Goal: Information Seeking & Learning: Find contact information

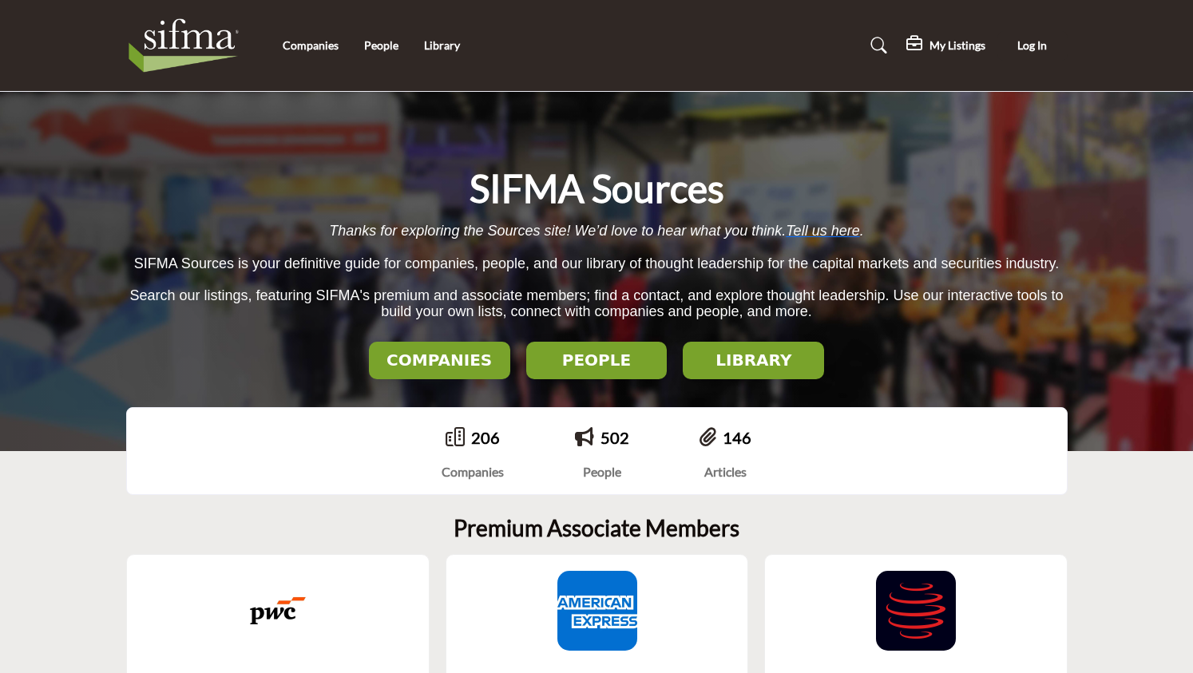
scroll to position [319, 0]
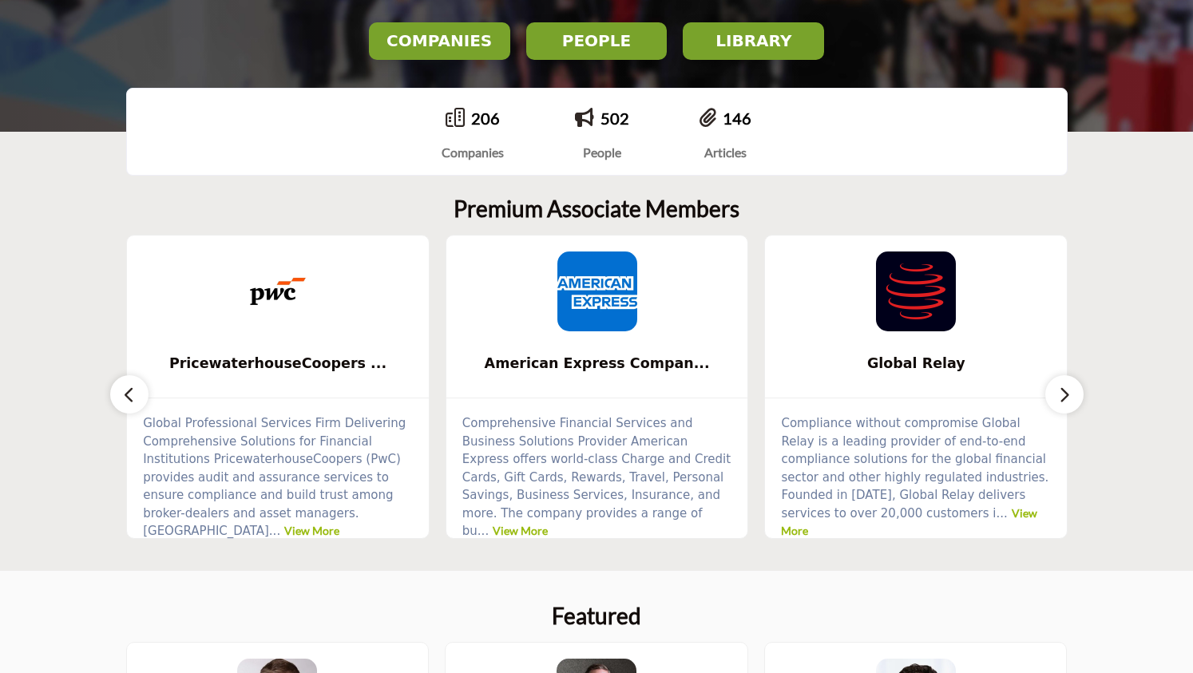
click at [1061, 394] on icon "button" at bounding box center [1064, 395] width 13 height 20
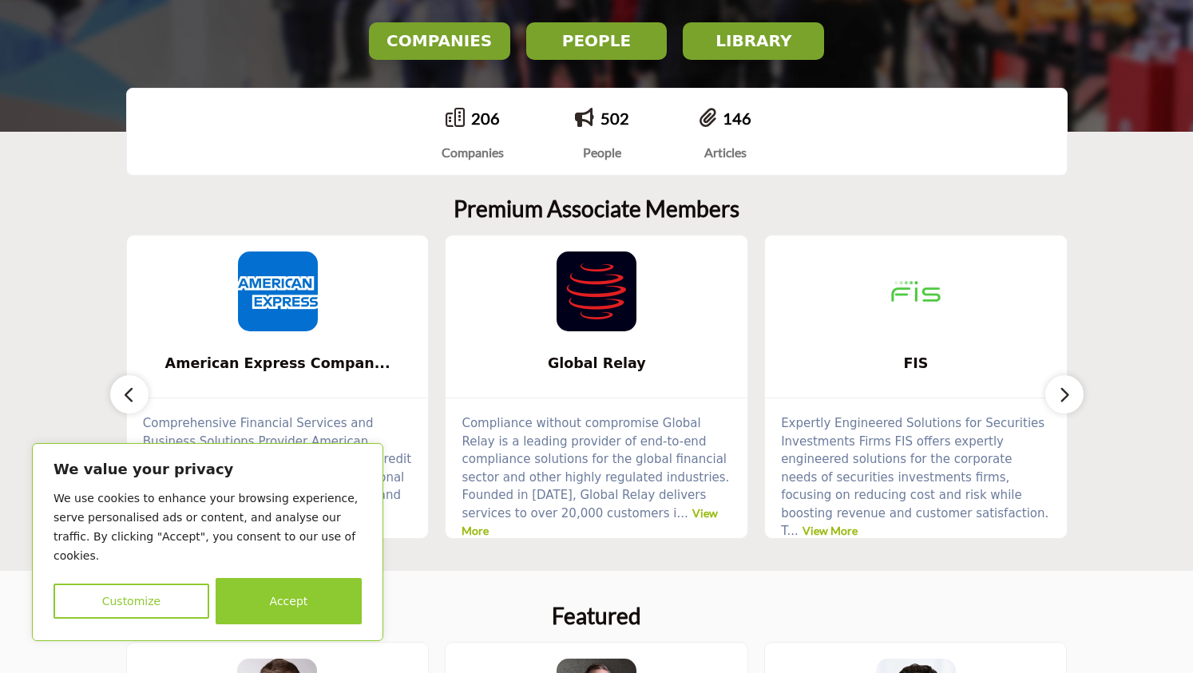
click at [1062, 394] on icon "button" at bounding box center [1064, 395] width 13 height 20
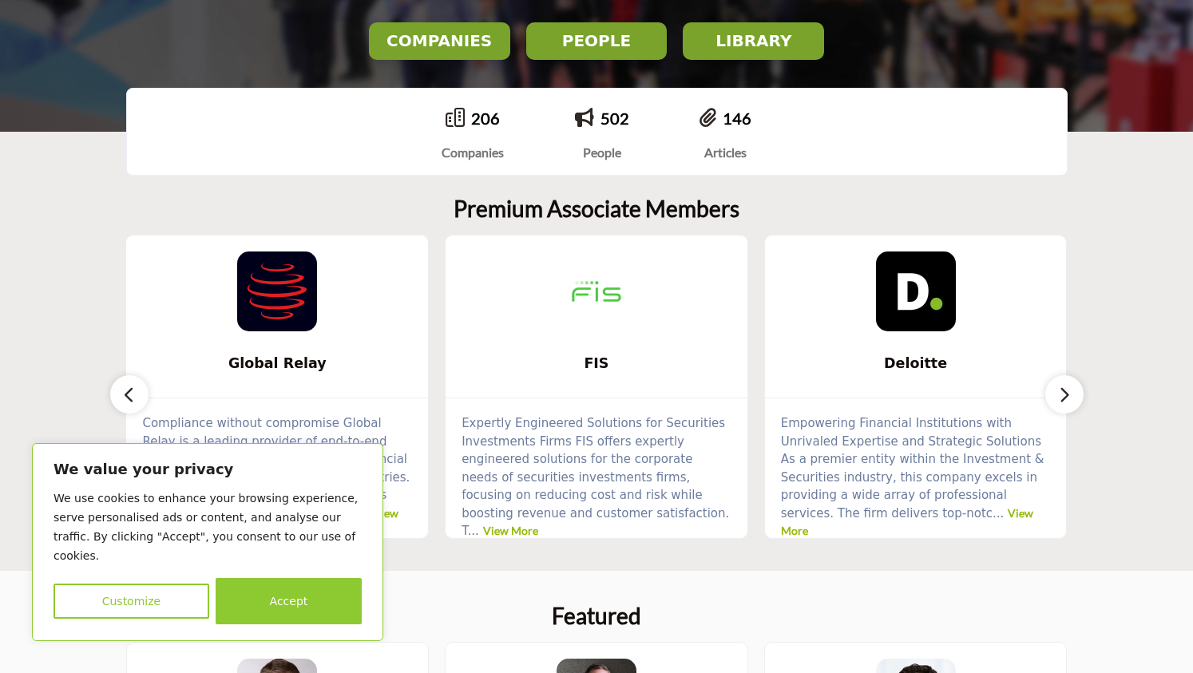
click at [1063, 394] on icon "button" at bounding box center [1064, 395] width 13 height 20
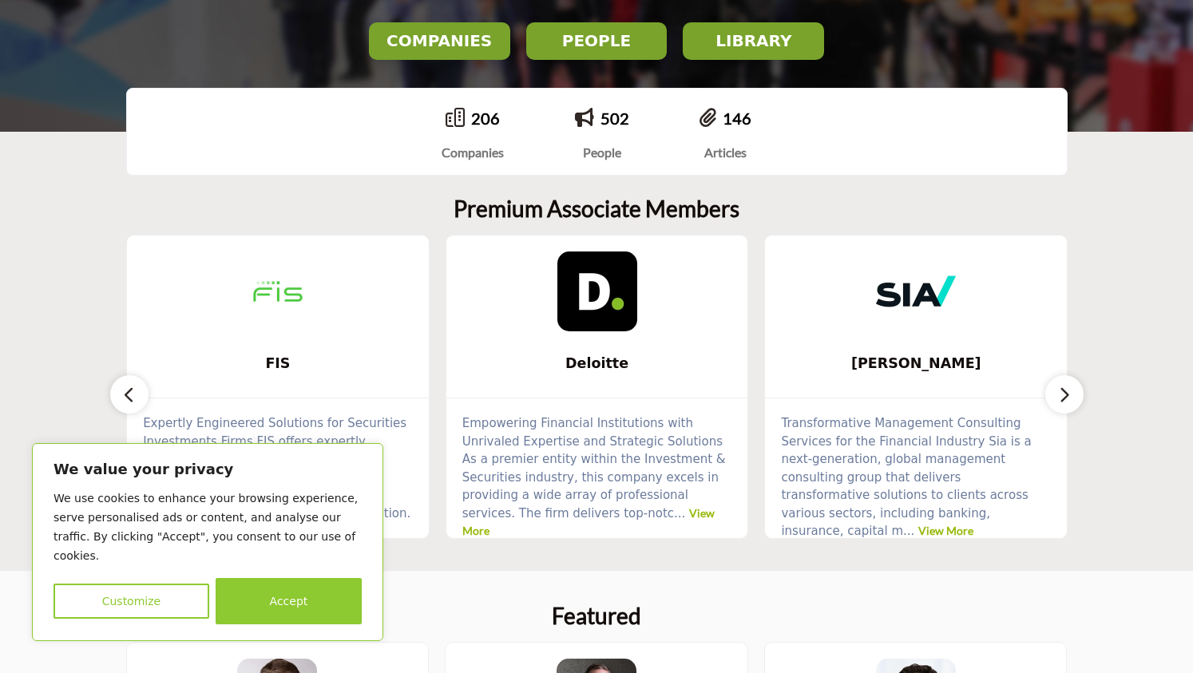
click at [1064, 394] on icon "button" at bounding box center [1064, 395] width 13 height 20
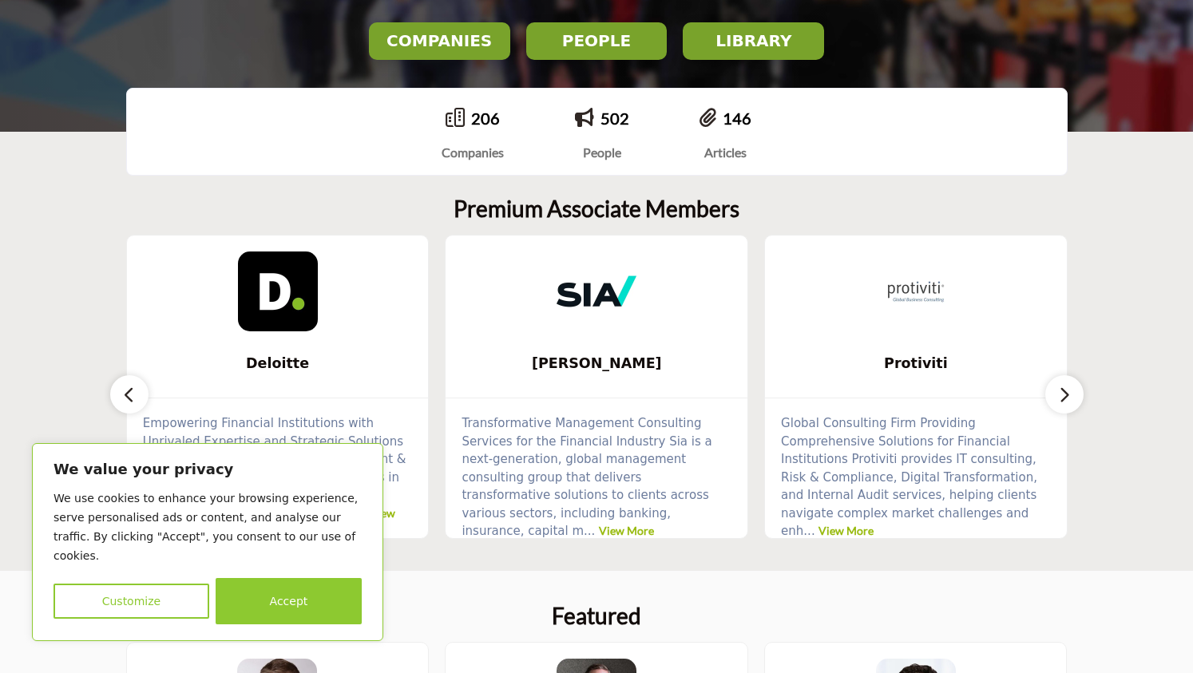
click at [1064, 394] on icon "button" at bounding box center [1064, 395] width 13 height 20
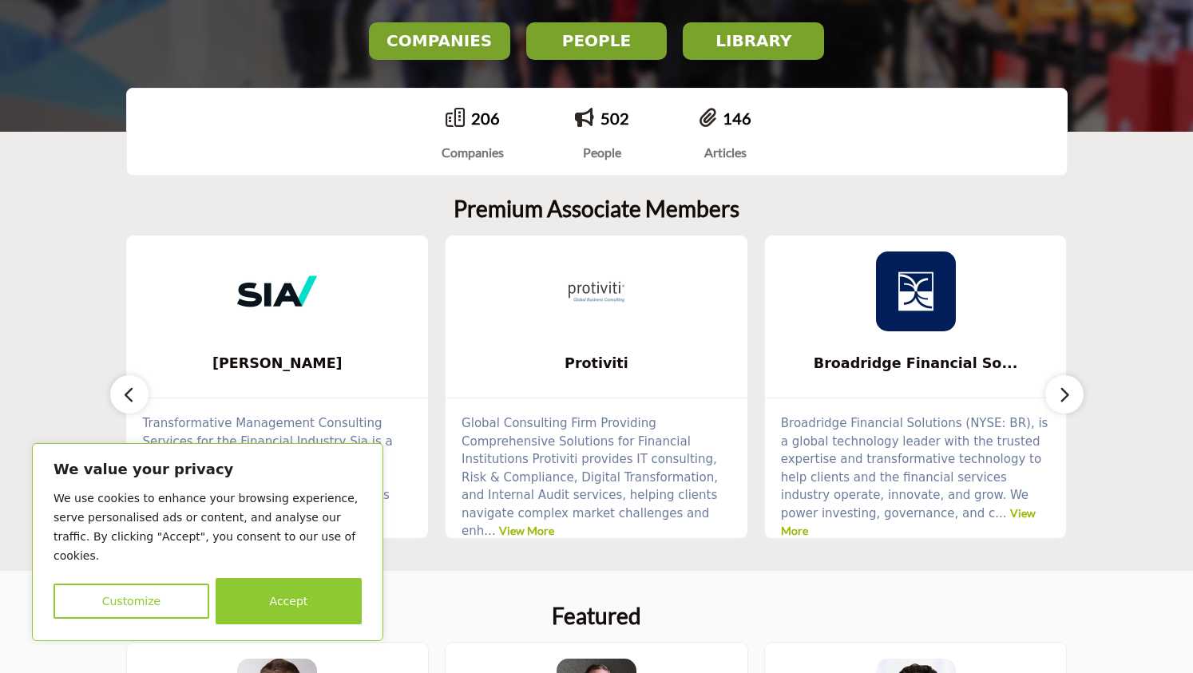
click at [1064, 394] on icon "button" at bounding box center [1064, 395] width 13 height 20
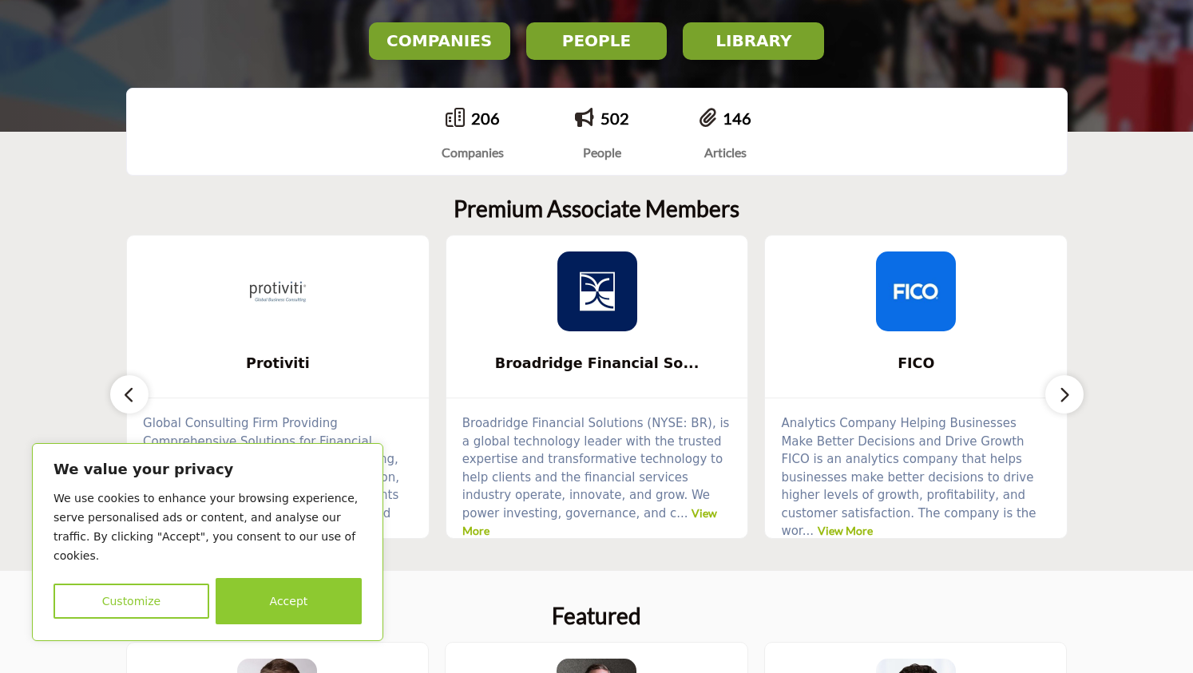
click at [1064, 394] on icon "button" at bounding box center [1064, 395] width 13 height 20
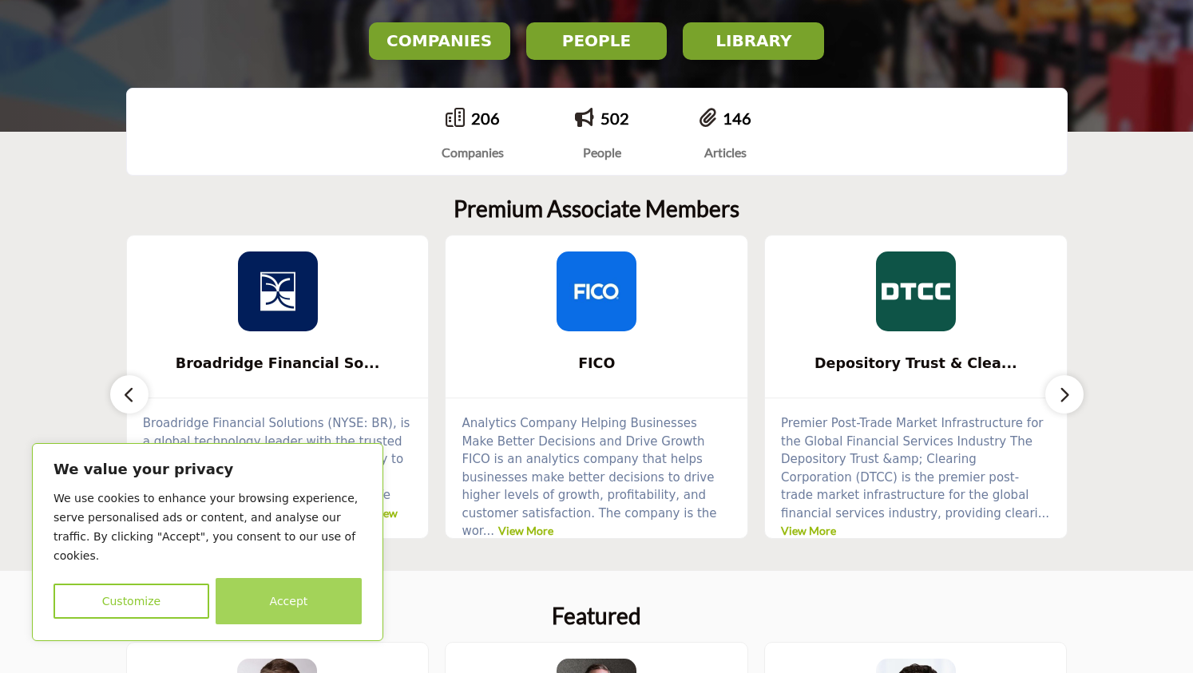
click at [275, 599] on button "Accept" at bounding box center [289, 601] width 146 height 46
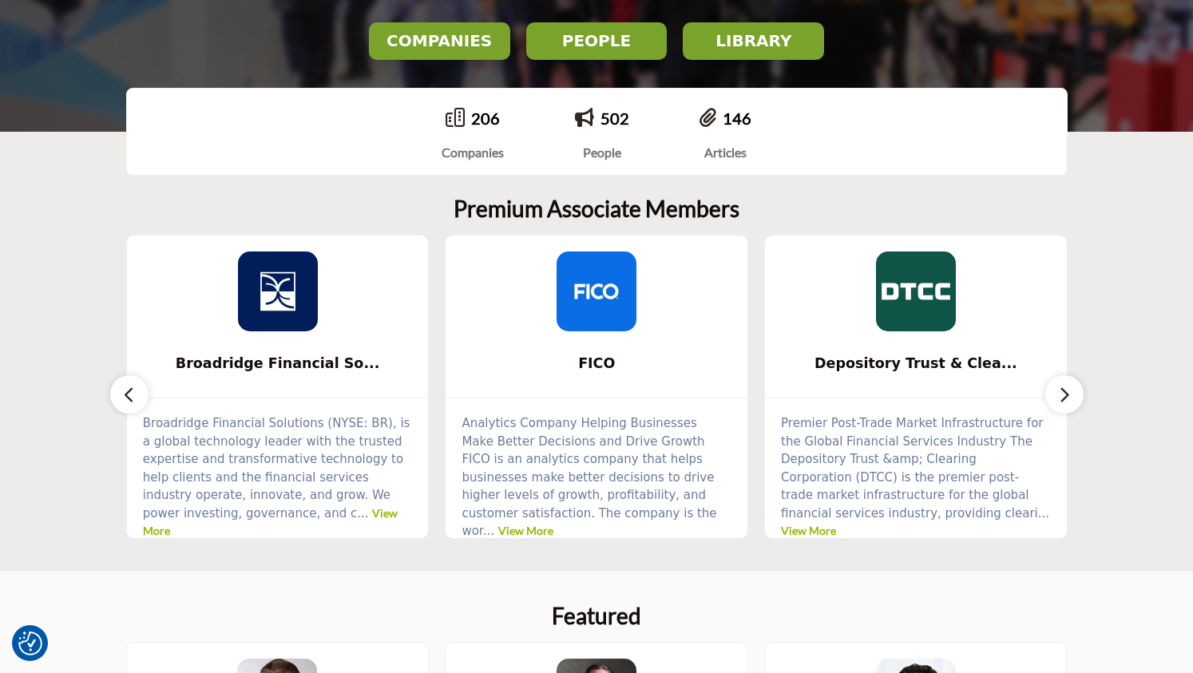
click at [438, 48] on h2 "COMPANIES" at bounding box center [440, 40] width 132 height 19
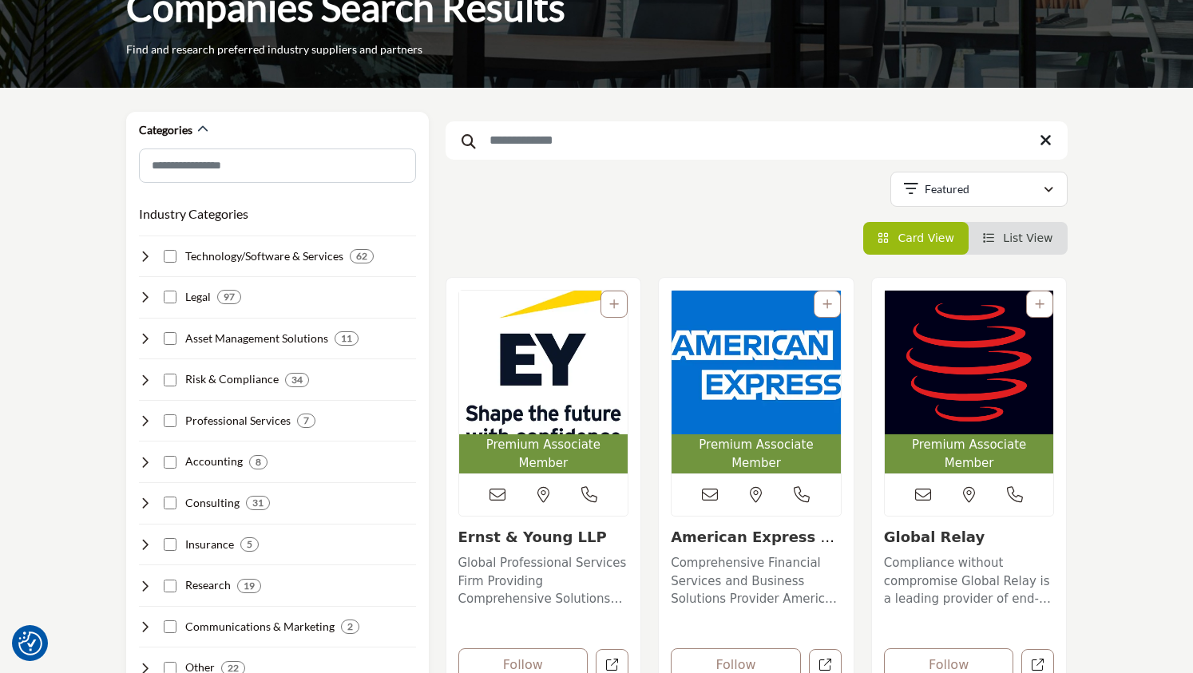
scroll to position [80, 0]
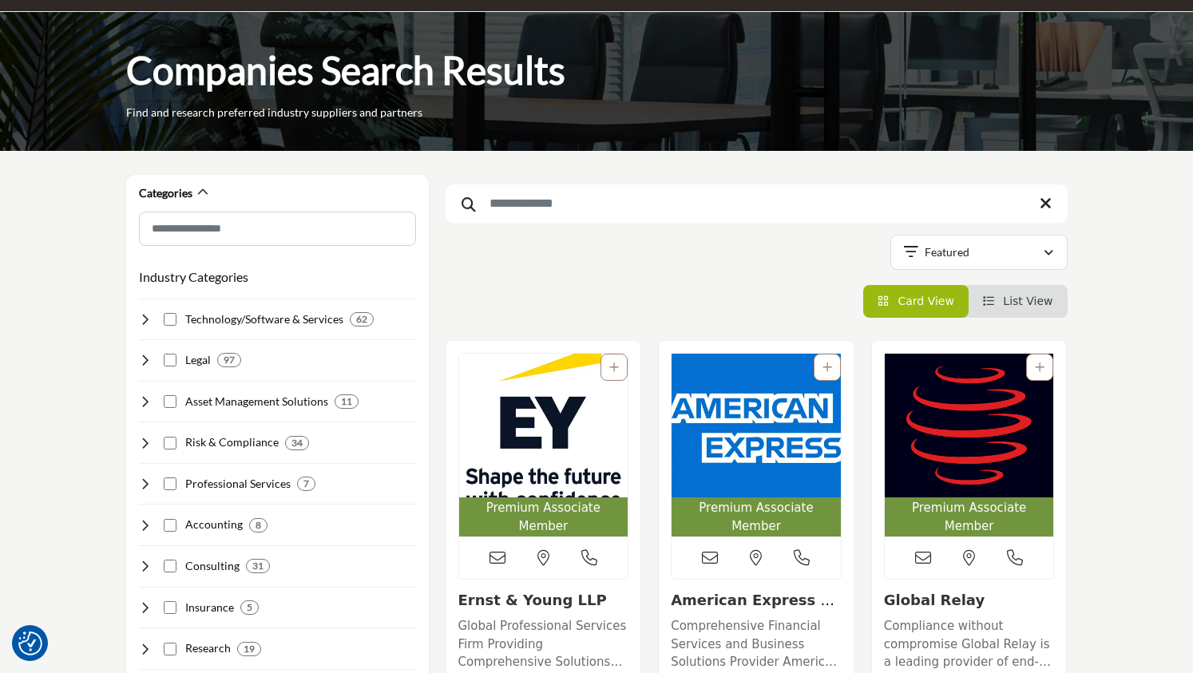
click at [706, 212] on input "Search Keyword" at bounding box center [757, 203] width 622 height 38
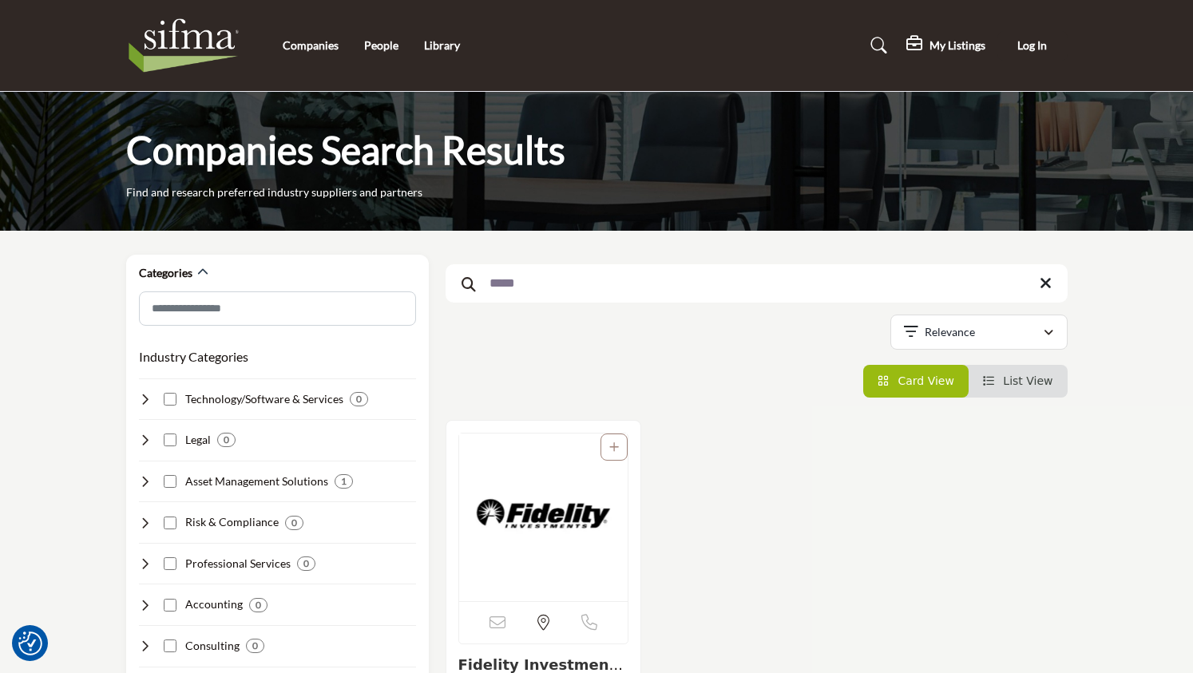
type input "*****"
click at [551, 525] on img "Open Listing in new tab" at bounding box center [543, 518] width 169 height 168
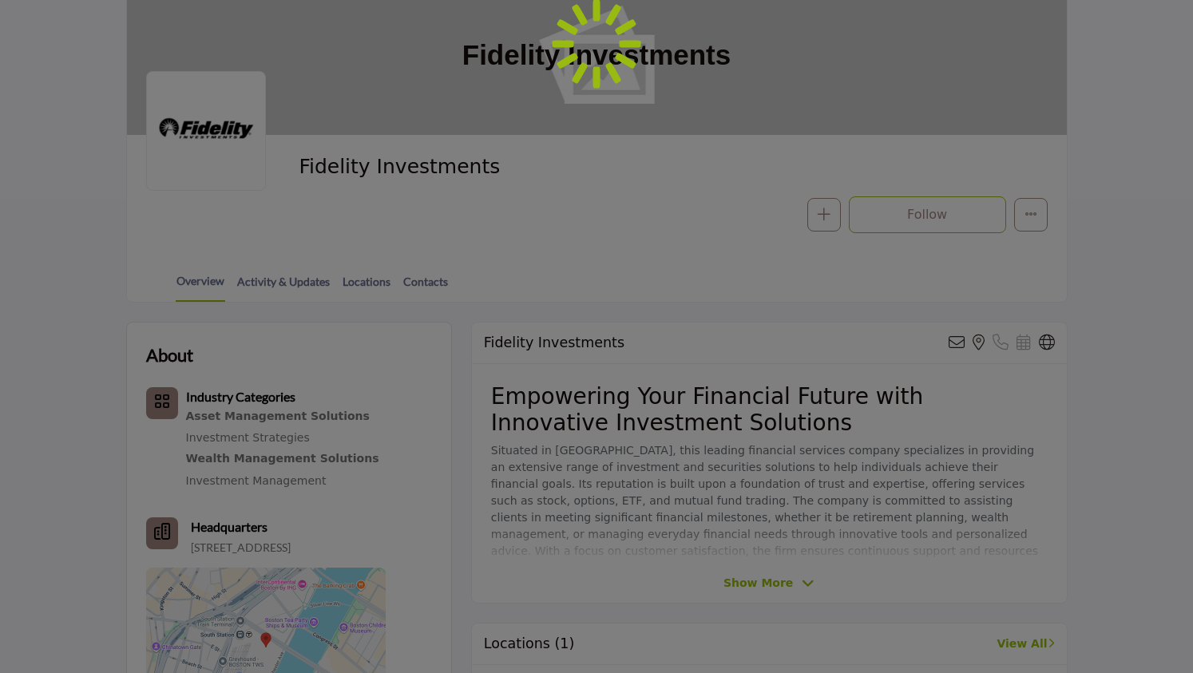
scroll to position [240, 0]
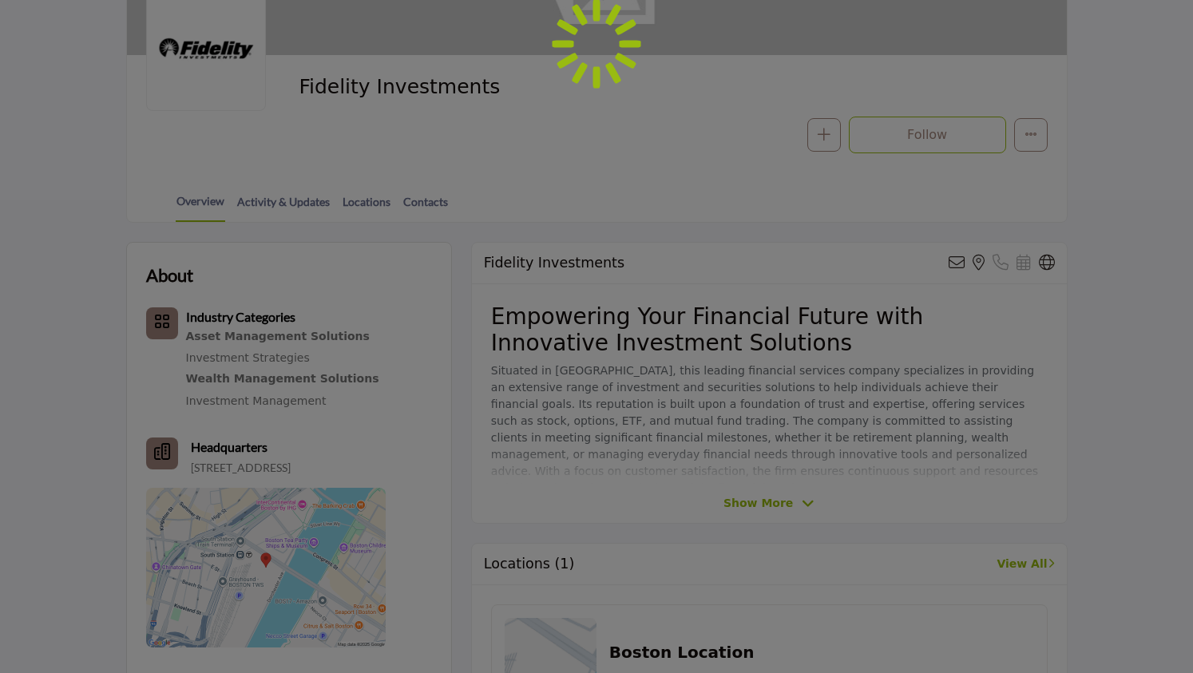
click at [765, 497] on div at bounding box center [596, 336] width 1193 height 673
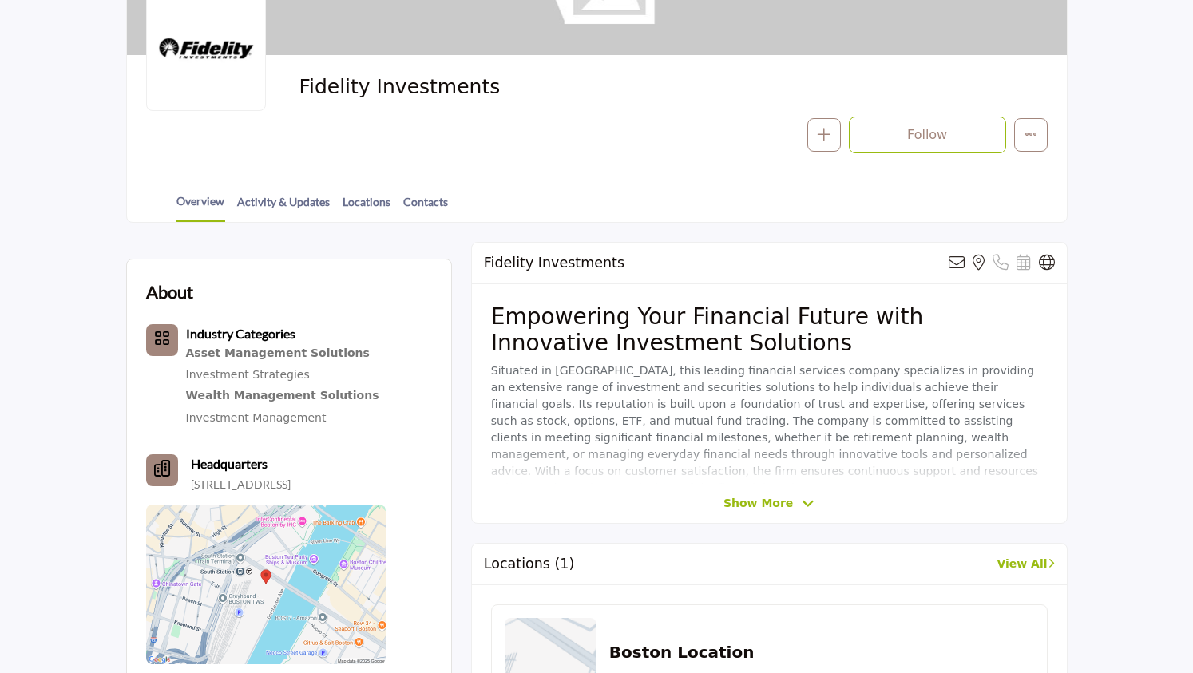
click at [770, 501] on span "Show More" at bounding box center [757, 503] width 69 height 17
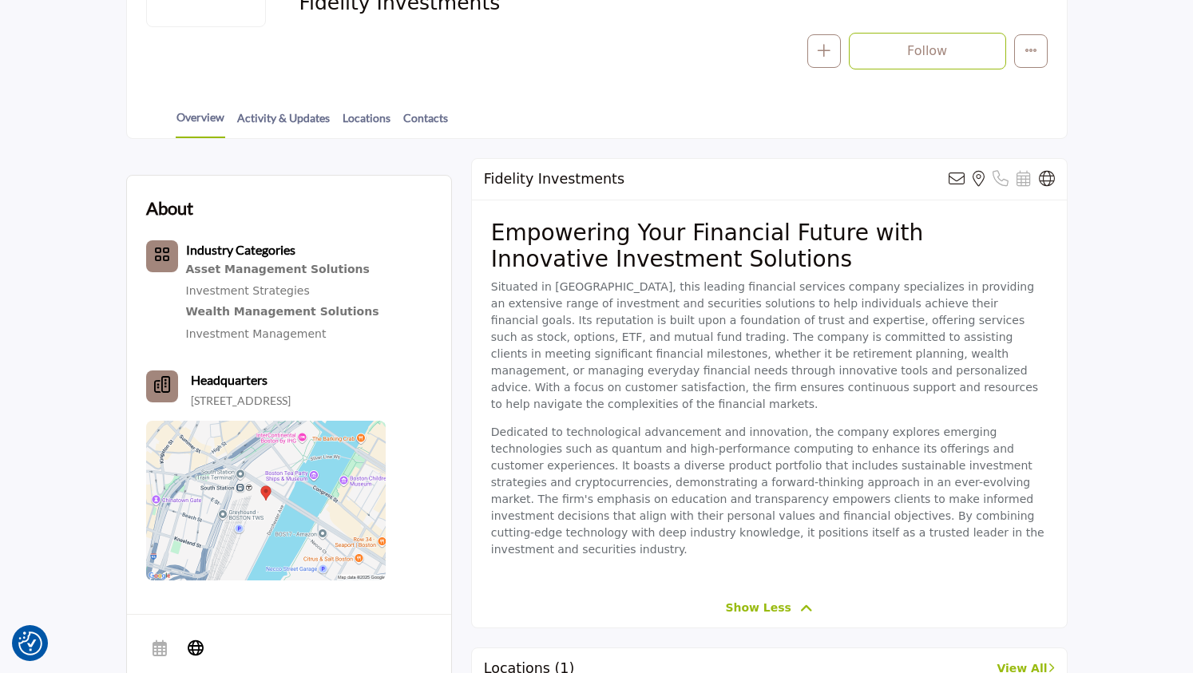
scroll to position [319, 0]
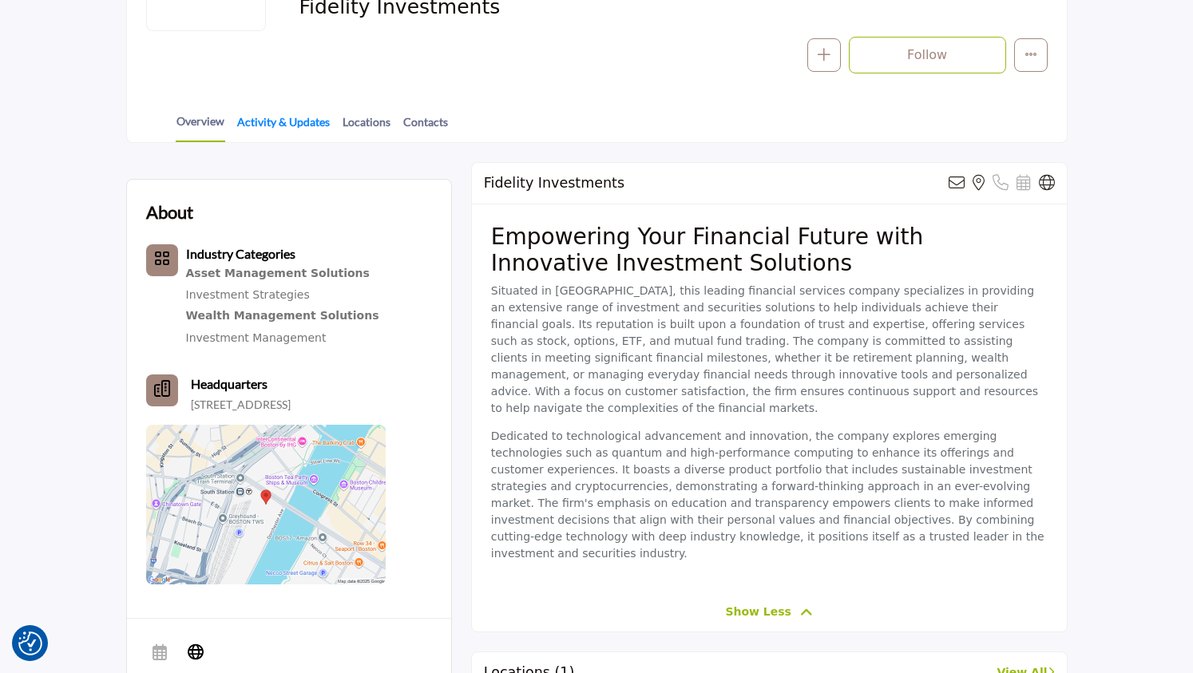
click at [307, 131] on link "Activity & Updates" at bounding box center [283, 127] width 94 height 28
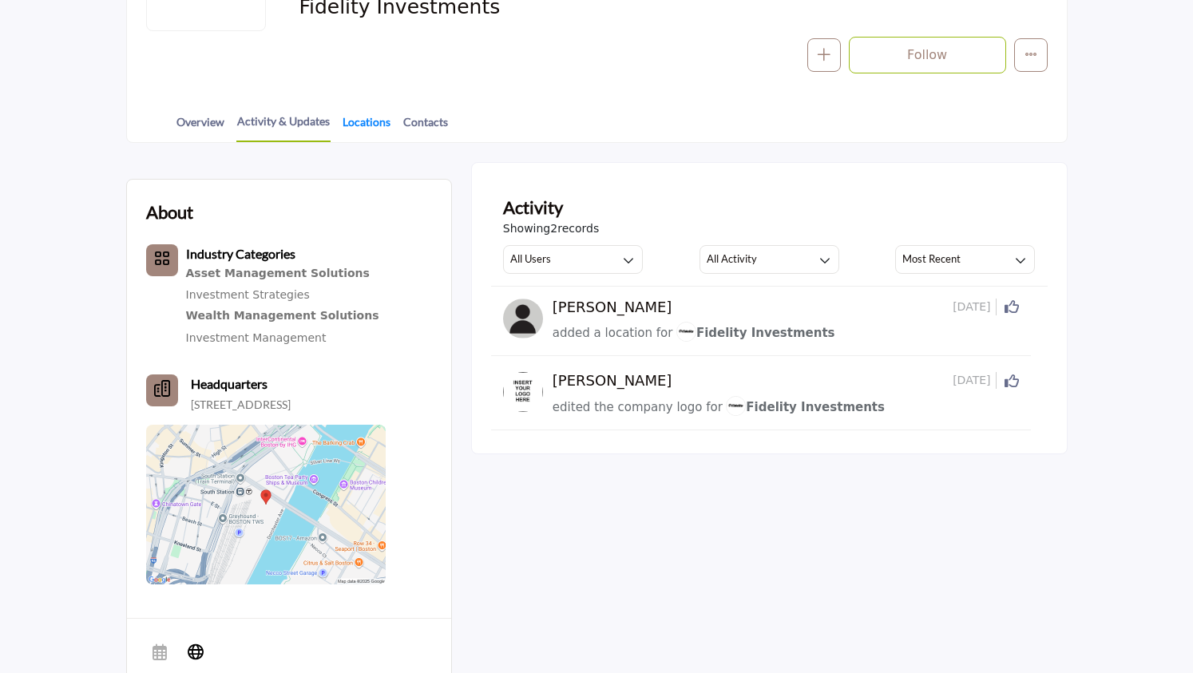
scroll to position [319, 0]
click at [206, 121] on link "Overview" at bounding box center [201, 127] width 50 height 28
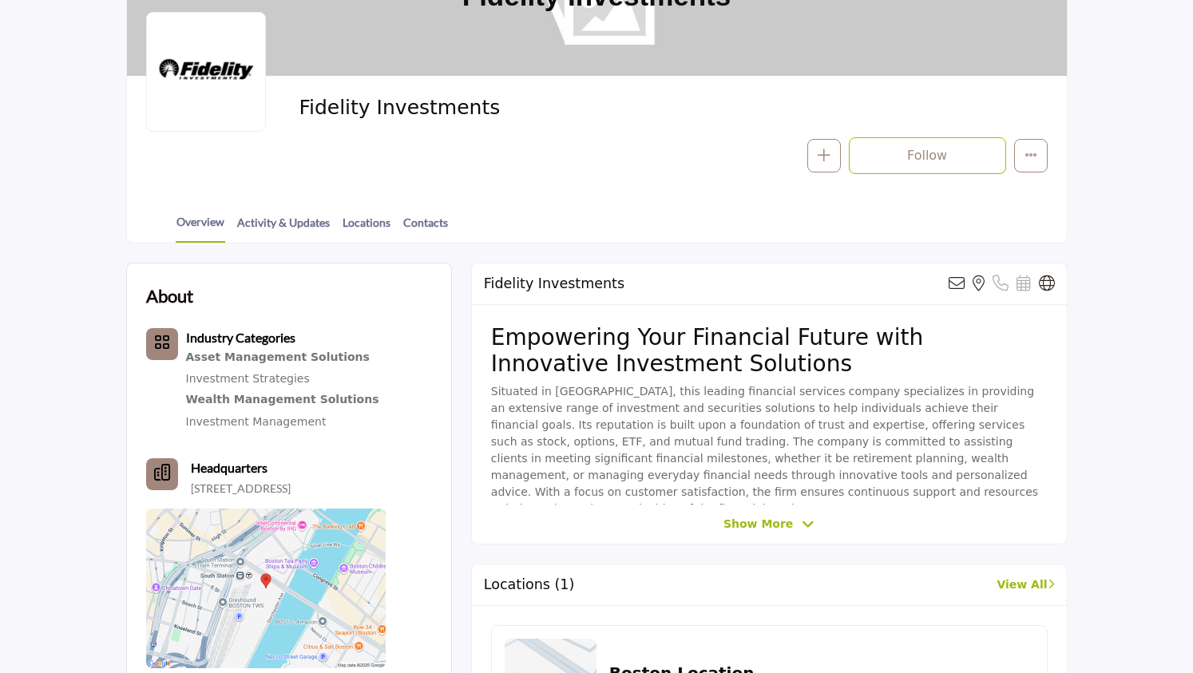
scroll to position [319, 0]
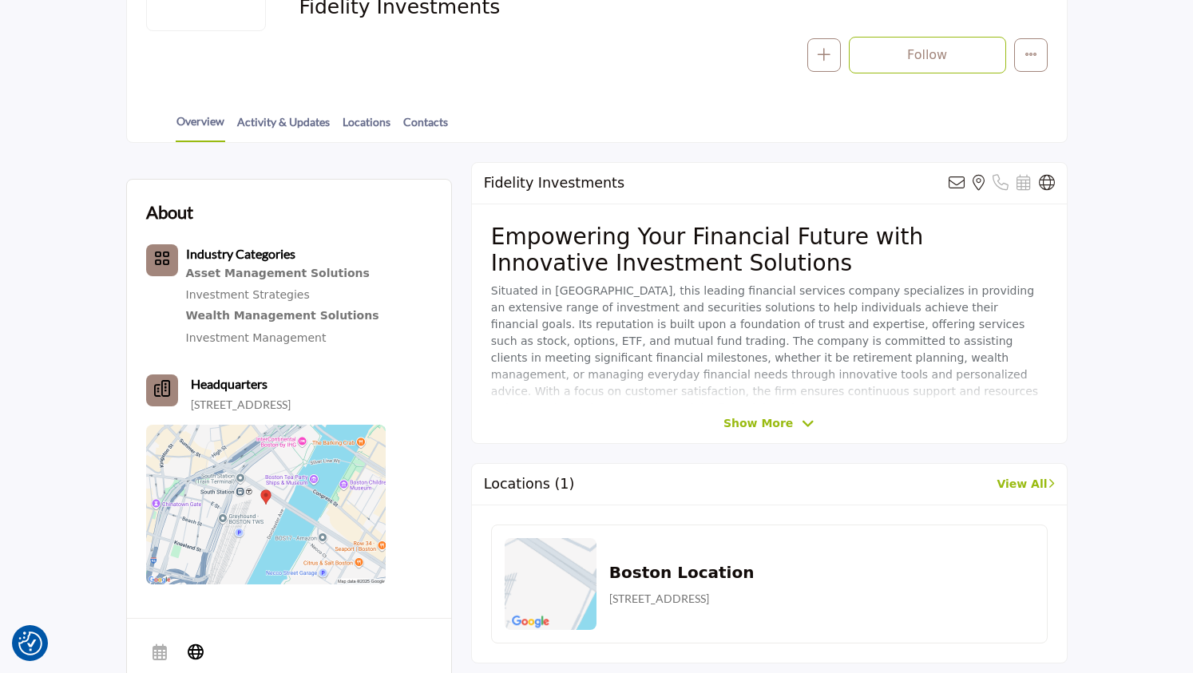
click at [773, 427] on span "Show More" at bounding box center [757, 423] width 69 height 17
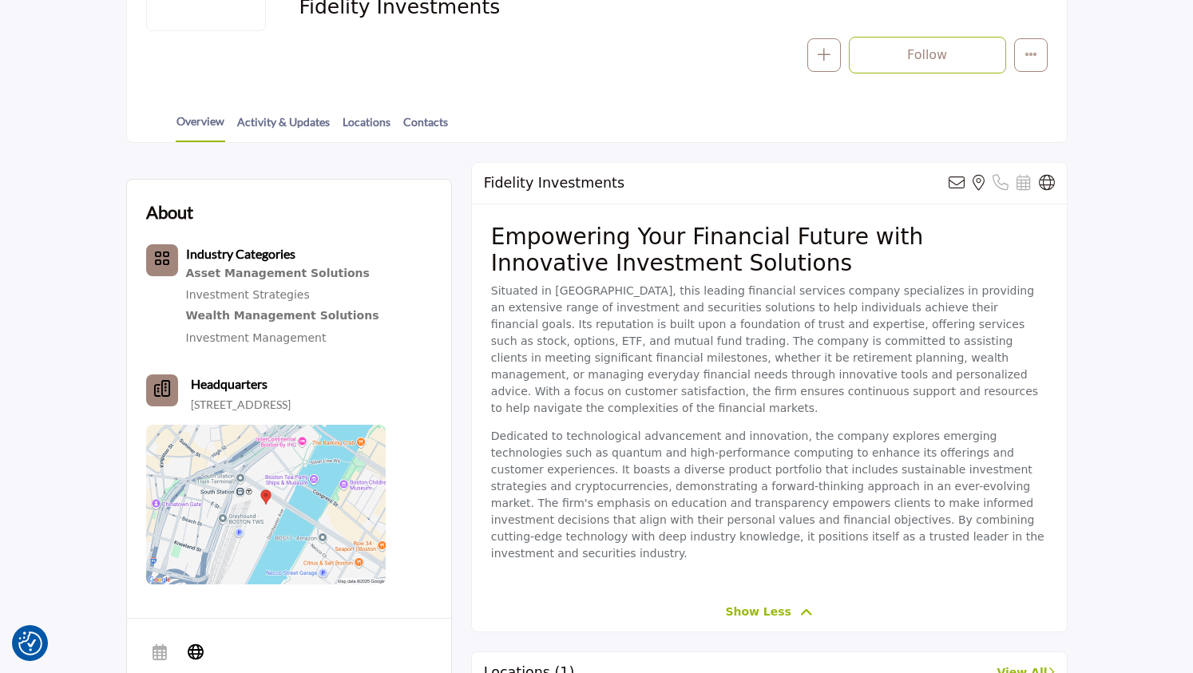
scroll to position [240, 0]
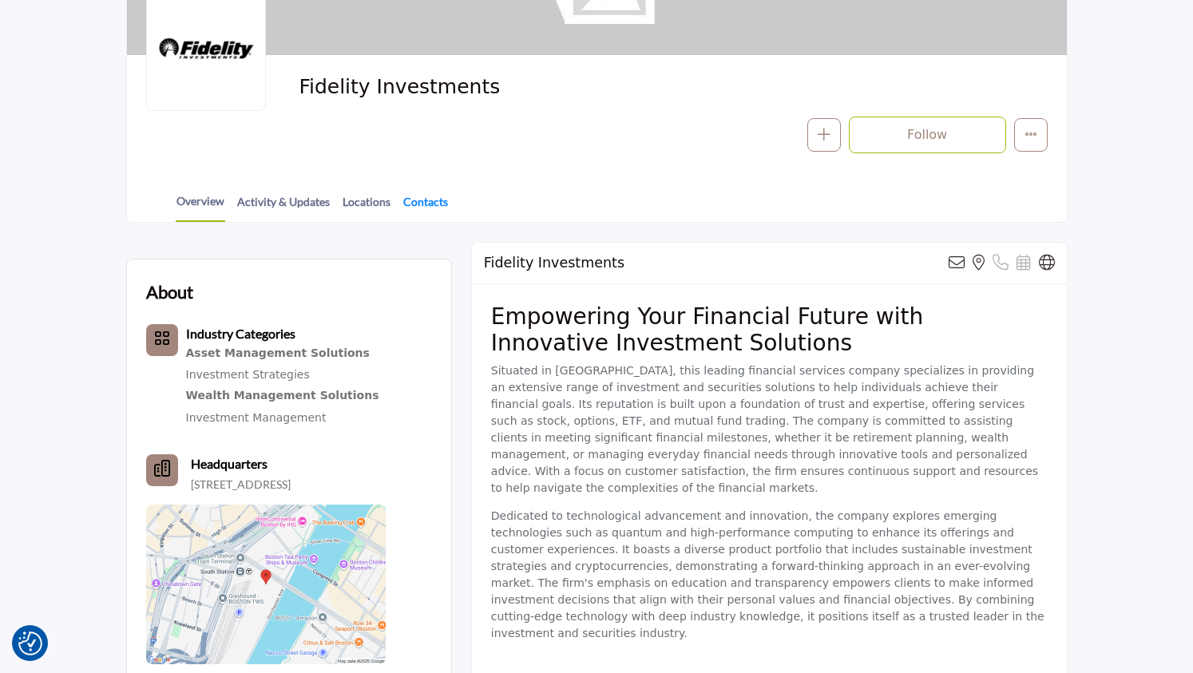
click at [426, 198] on link "Contacts" at bounding box center [425, 207] width 46 height 28
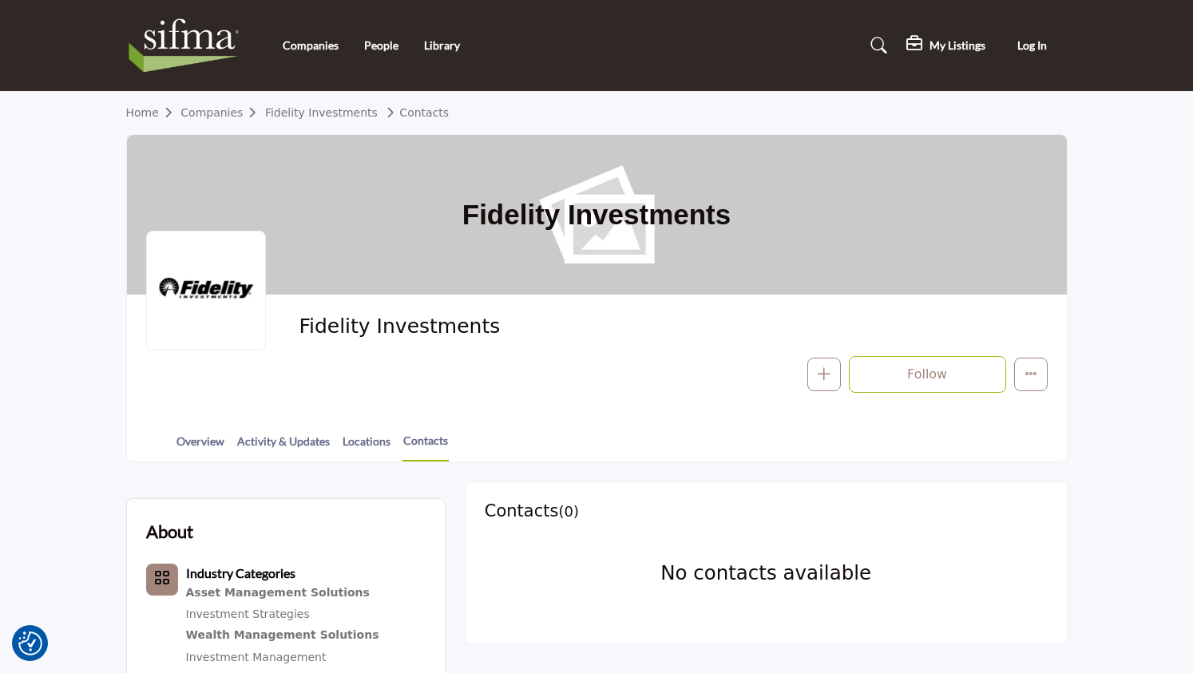
click at [310, 101] on div "Home Companies Fidelity Investments Contacts" at bounding box center [596, 113] width 941 height 42
click at [314, 109] on link "Fidelity Investments" at bounding box center [321, 112] width 113 height 13
